Goal: Task Accomplishment & Management: Use online tool/utility

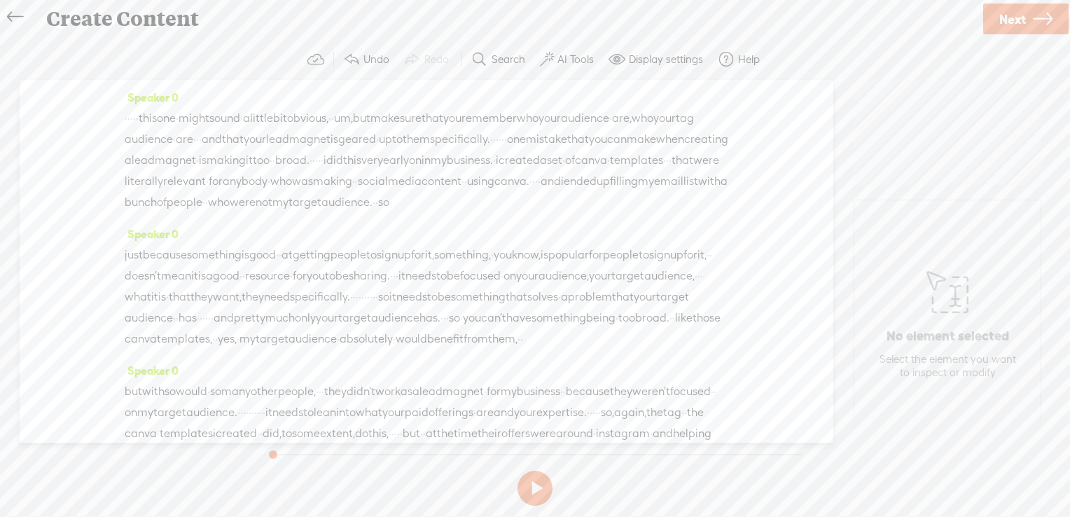
click at [1001, 22] on span "Next" at bounding box center [1012, 19] width 27 height 36
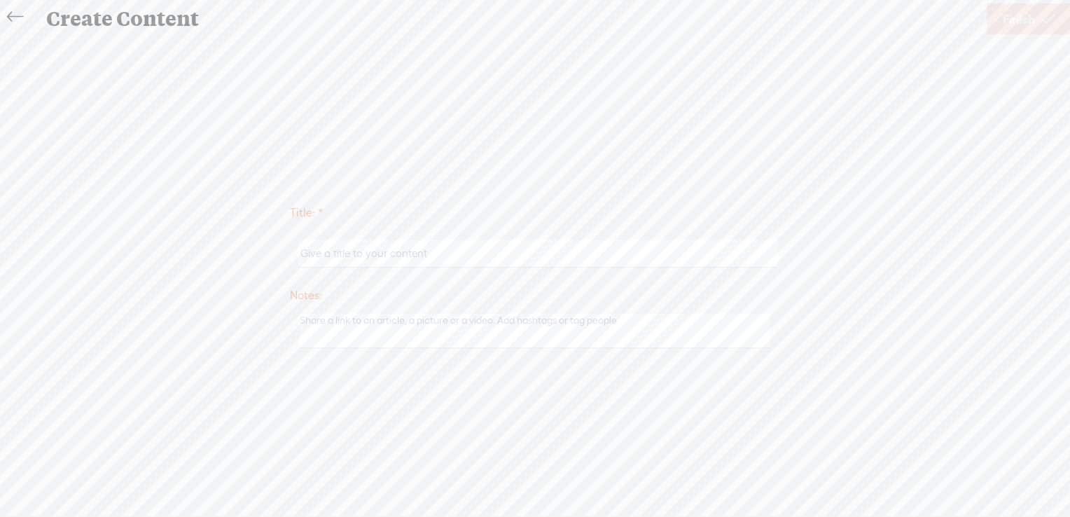
drag, startPoint x: 643, startPoint y: 265, endPoint x: 641, endPoint y: 251, distance: 14.8
click at [641, 260] on input "text" at bounding box center [536, 252] width 479 height 27
type input "Focus on your audience"
click at [1038, 22] on link "Finish" at bounding box center [1028, 18] width 84 height 31
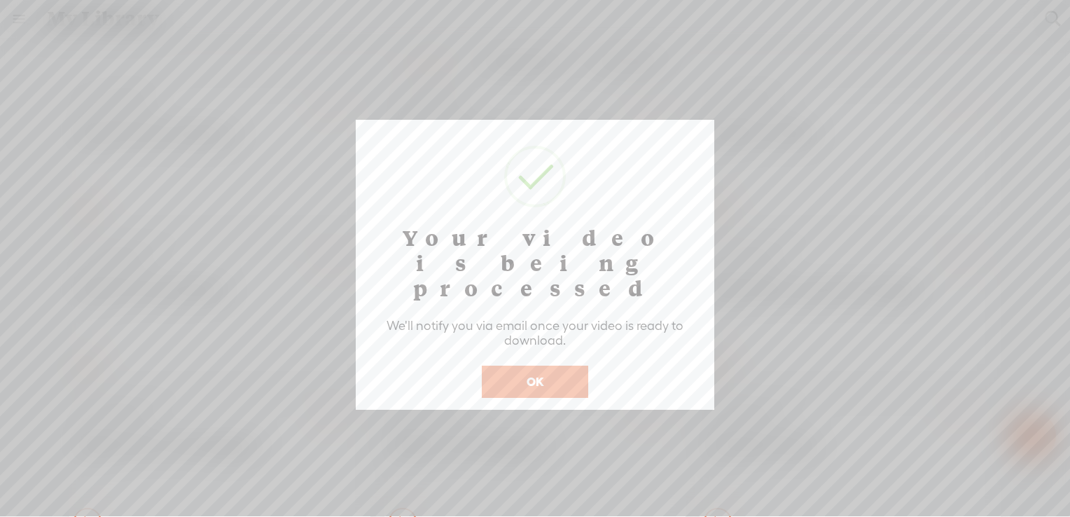
click at [552, 365] on button "OK" at bounding box center [535, 381] width 106 height 32
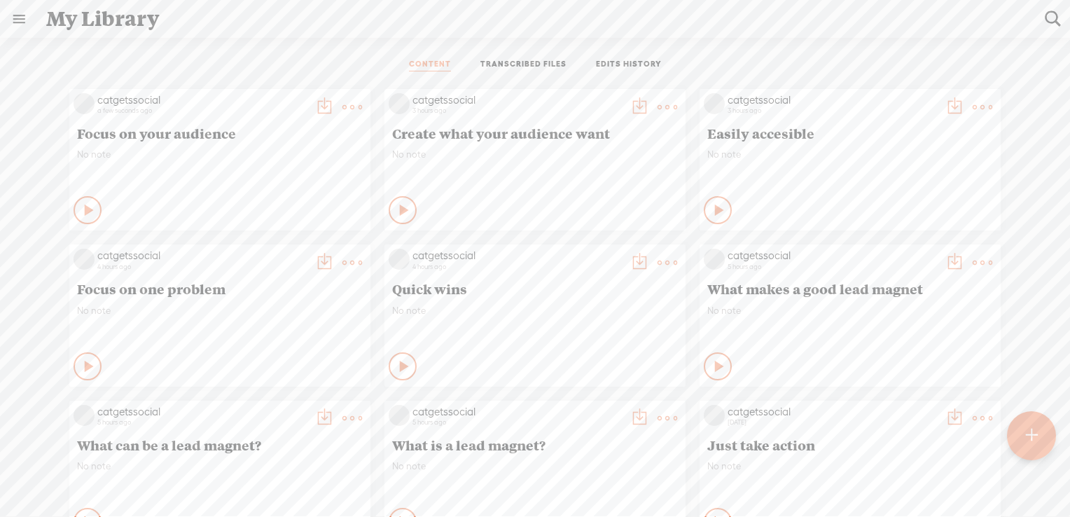
click at [1038, 440] on div at bounding box center [1031, 435] width 49 height 49
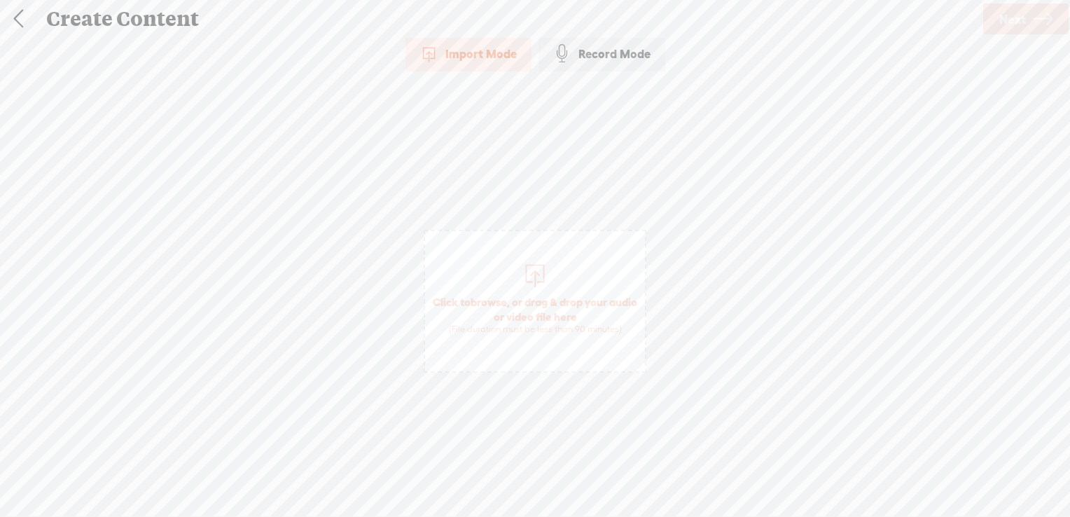
click at [507, 298] on span "browse" at bounding box center [488, 301] width 36 height 13
click at [1011, 20] on span "Next" at bounding box center [1012, 19] width 27 height 36
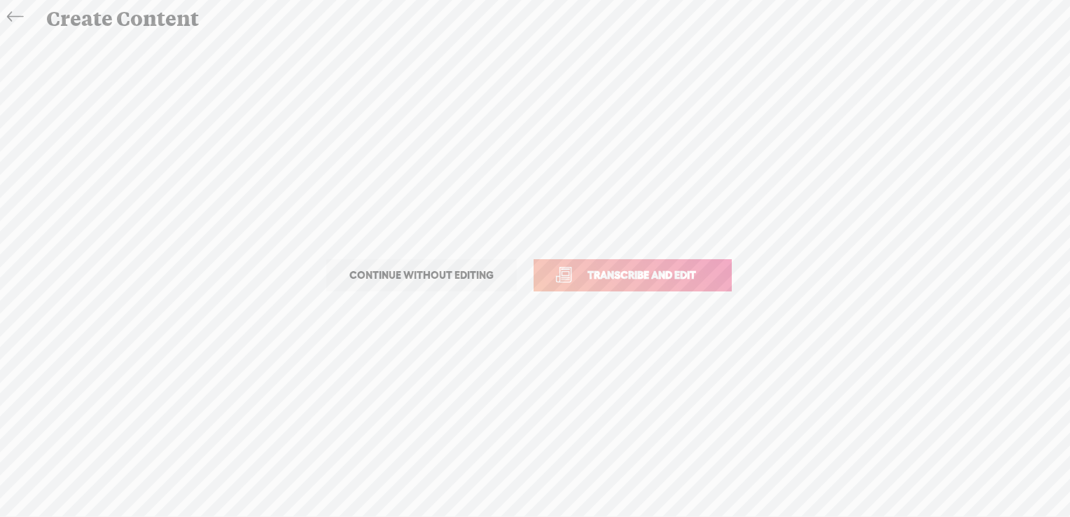
click at [665, 274] on span "Transcribe and edit" at bounding box center [642, 275] width 138 height 16
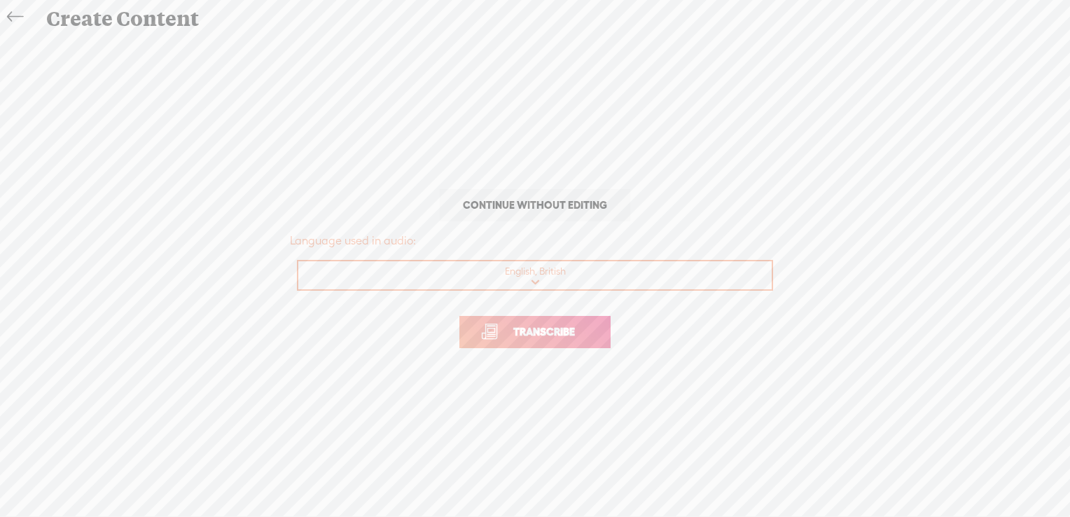
click at [519, 332] on span "Transcribe" at bounding box center [543, 331] width 91 height 16
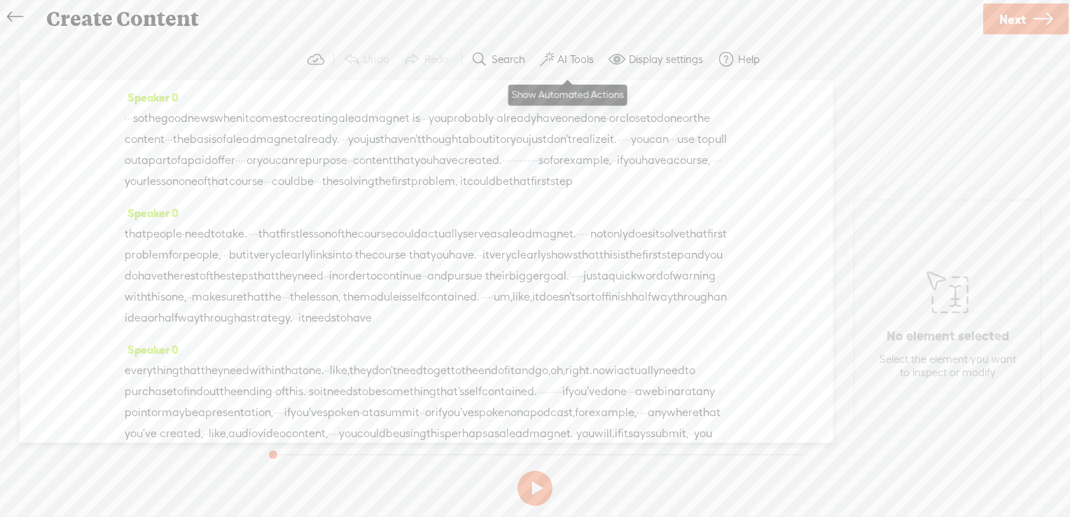
click at [573, 62] on label "AI Tools" at bounding box center [575, 59] width 36 height 14
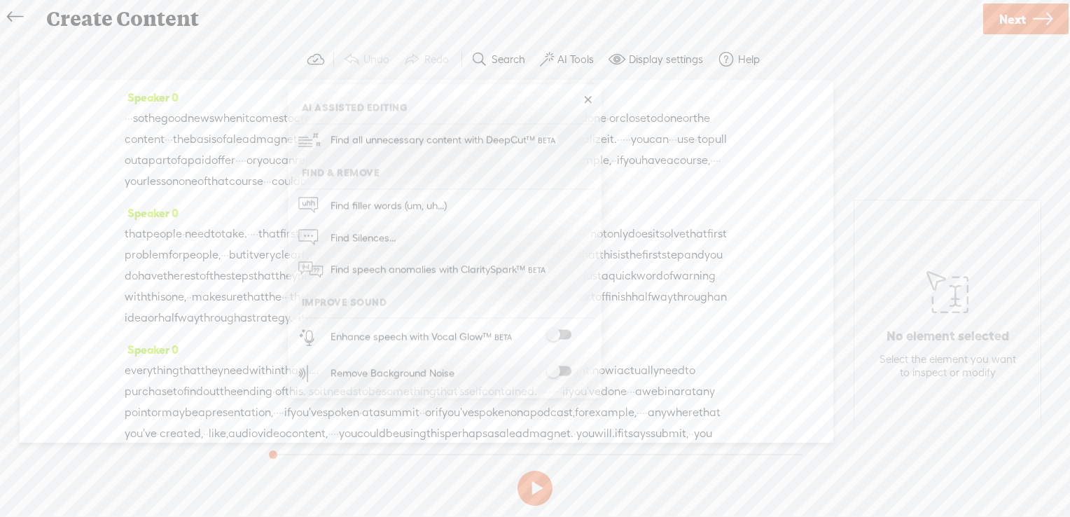
click at [563, 334] on span at bounding box center [558, 335] width 25 height 10
click at [559, 370] on span at bounding box center [558, 371] width 25 height 10
click at [591, 99] on link at bounding box center [587, 100] width 14 height 14
click at [582, 99] on div "Speaker 0 · · · so the good news when it comes to creating a lead magnet · is ·…" at bounding box center [426, 144] width 603 height 115
click at [1036, 20] on icon at bounding box center [1042, 19] width 20 height 36
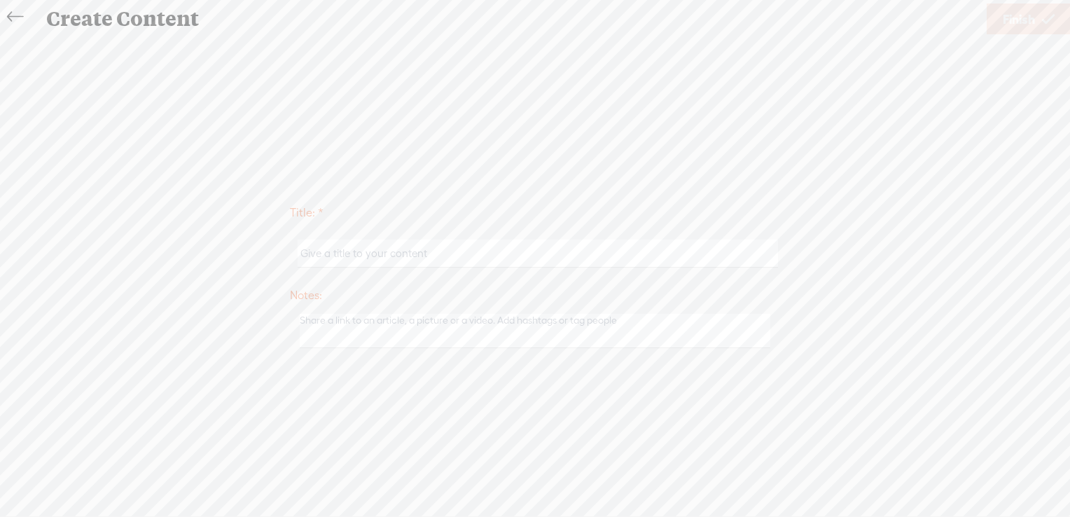
click at [409, 269] on div at bounding box center [535, 253] width 490 height 43
click at [416, 258] on input "text" at bounding box center [536, 252] width 479 height 27
type input "You already have your content"
click at [1023, 13] on span "Finish" at bounding box center [1018, 19] width 32 height 36
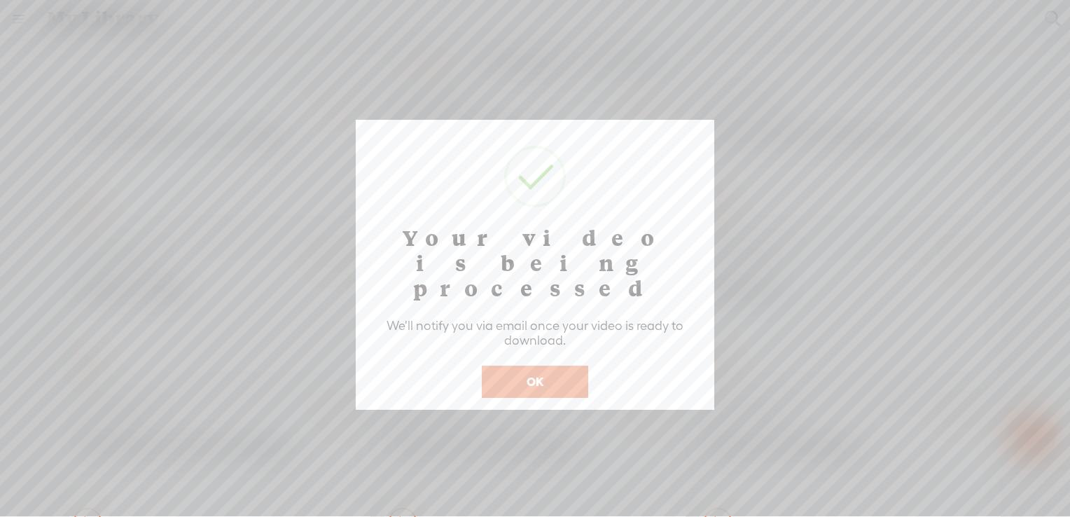
click at [546, 365] on button "OK" at bounding box center [535, 381] width 106 height 32
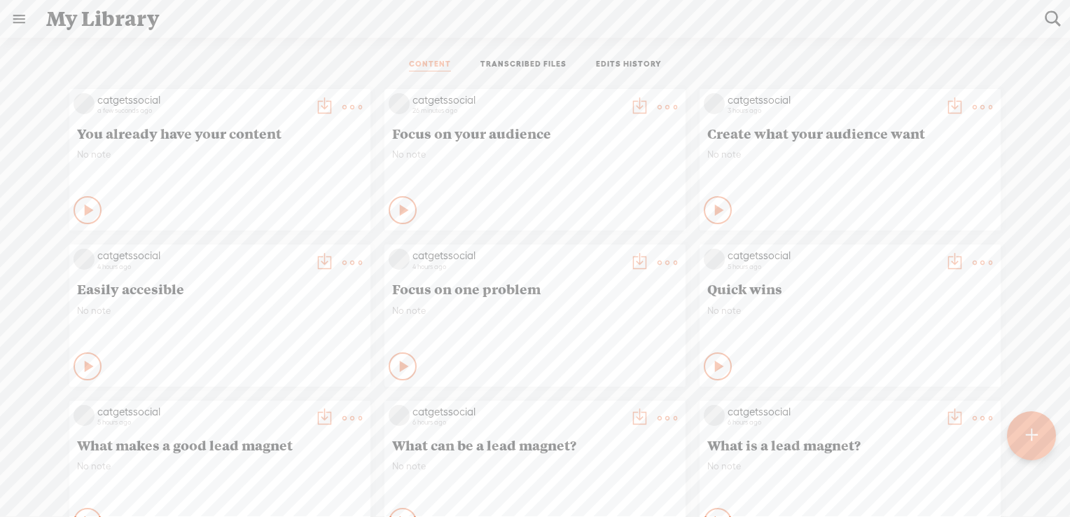
click at [1032, 436] on t at bounding box center [1031, 435] width 12 height 31
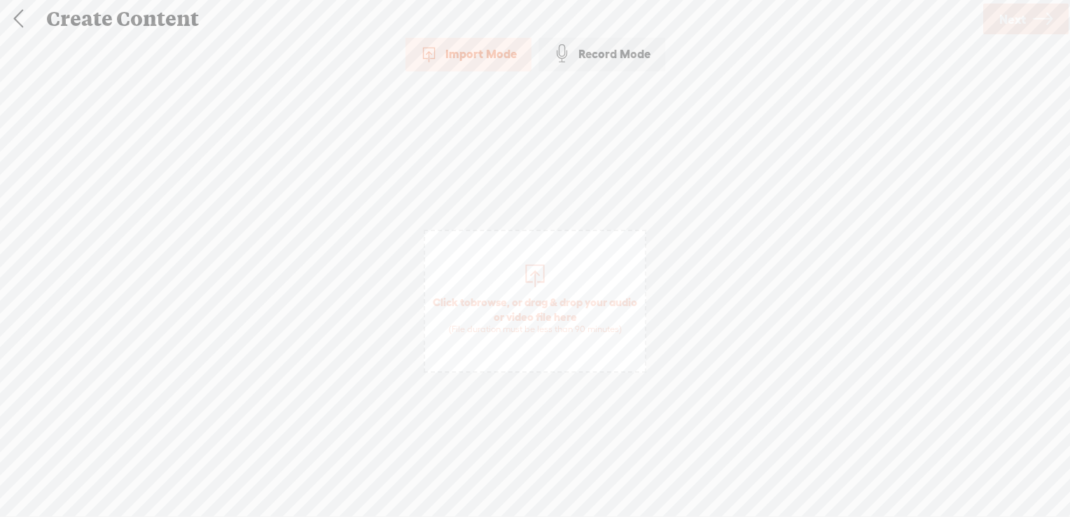
click at [501, 300] on span "browse" at bounding box center [488, 301] width 36 height 13
click at [1002, 23] on span "Next" at bounding box center [1012, 19] width 27 height 36
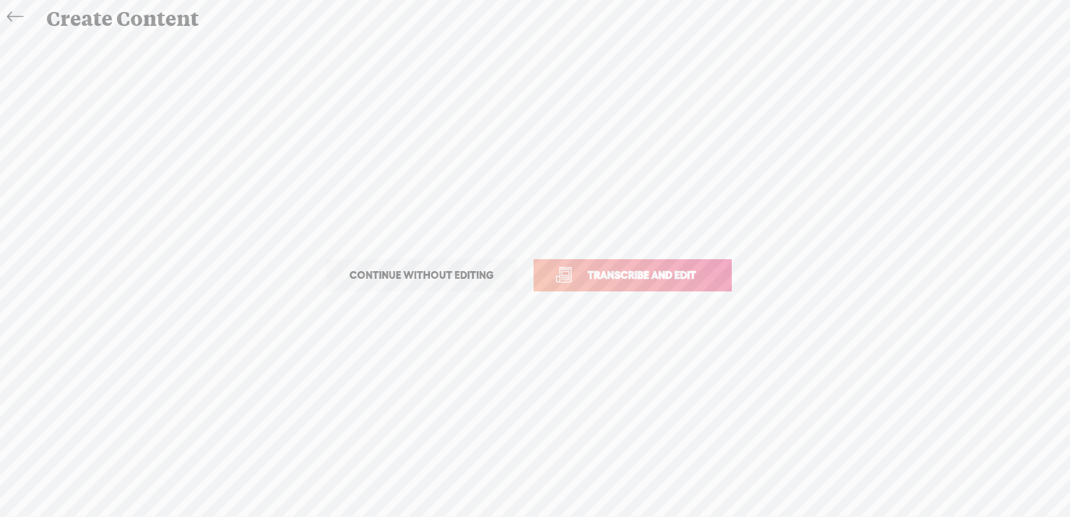
click at [675, 276] on span "Transcribe and edit" at bounding box center [642, 275] width 138 height 16
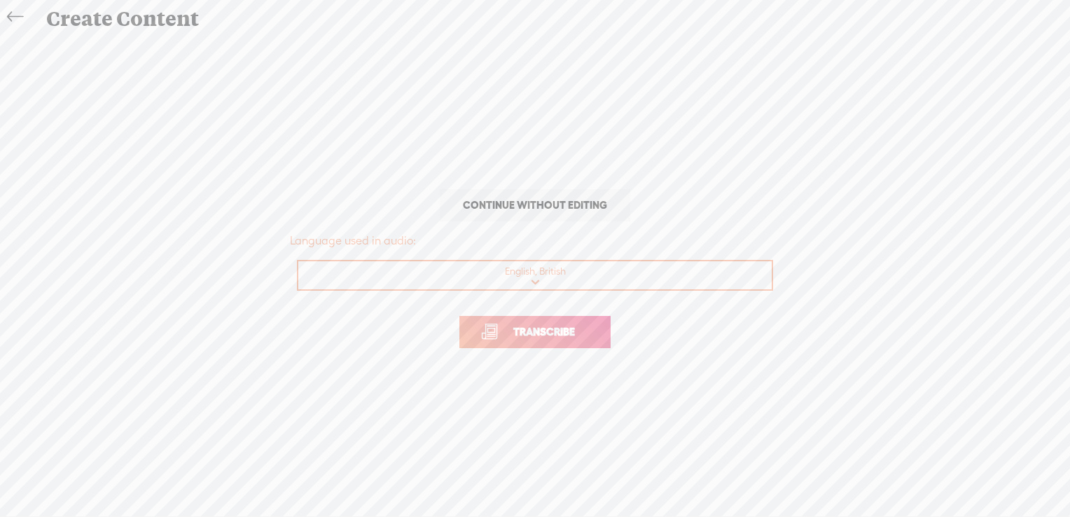
click at [554, 338] on span "Transcribe" at bounding box center [543, 331] width 91 height 16
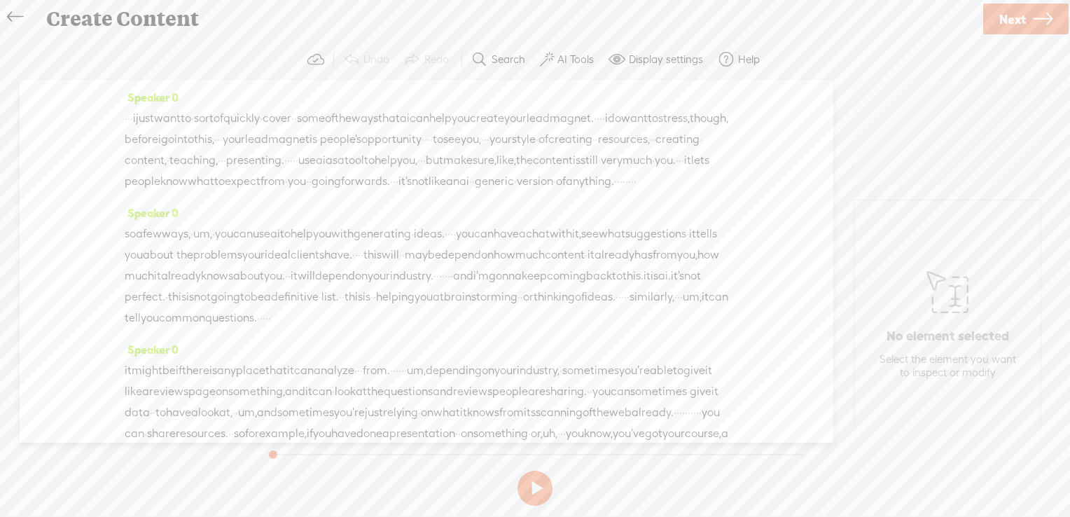
click at [572, 57] on label "AI Tools" at bounding box center [575, 59] width 36 height 14
click at [566, 335] on span at bounding box center [558, 335] width 25 height 10
click at [565, 367] on span at bounding box center [558, 371] width 25 height 10
